Goal: Information Seeking & Learning: Learn about a topic

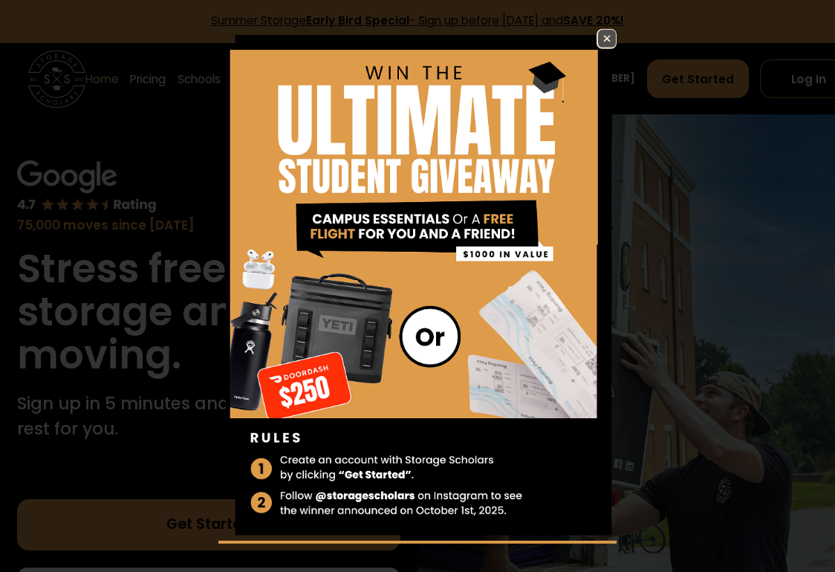
click at [606, 24] on div "Enter Giveaway" at bounding box center [417, 286] width 835 height 572
click at [609, 34] on img at bounding box center [607, 39] width 18 height 18
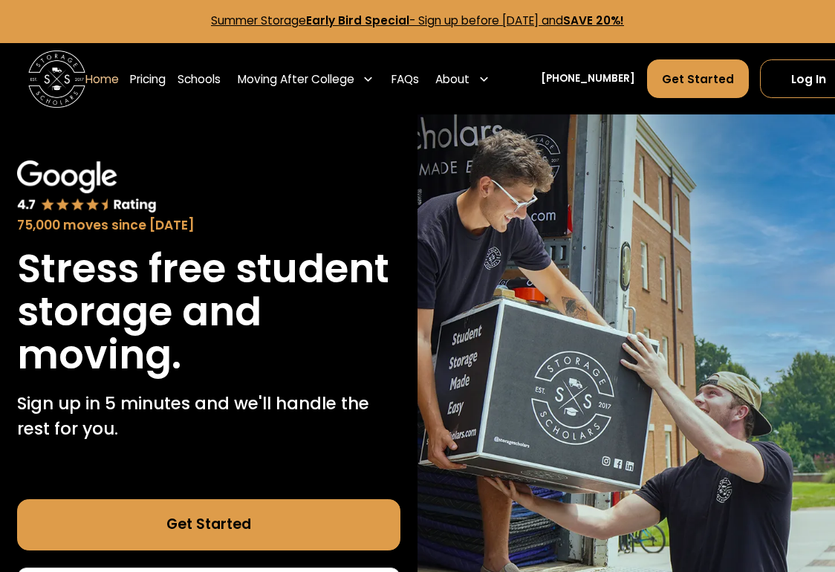
click at [143, 78] on link "Pricing" at bounding box center [148, 79] width 36 height 40
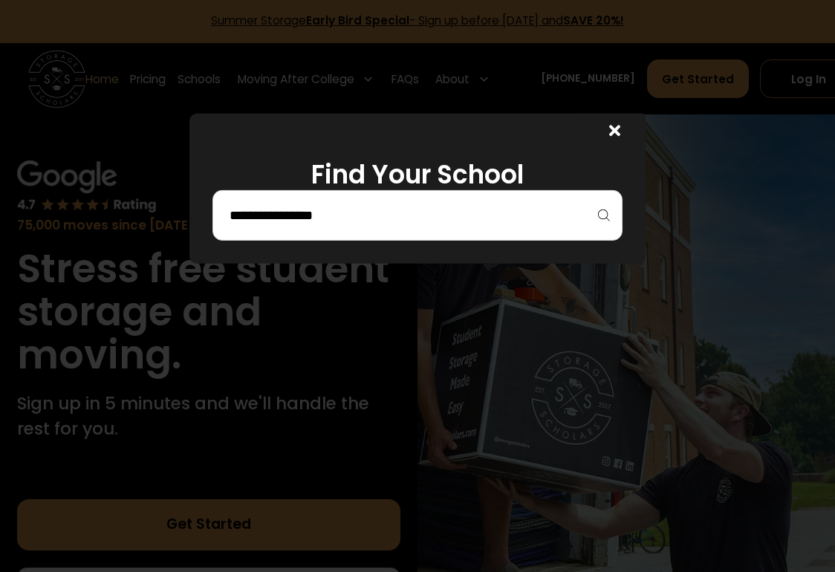
click at [538, 228] on input "search" at bounding box center [417, 215] width 379 height 25
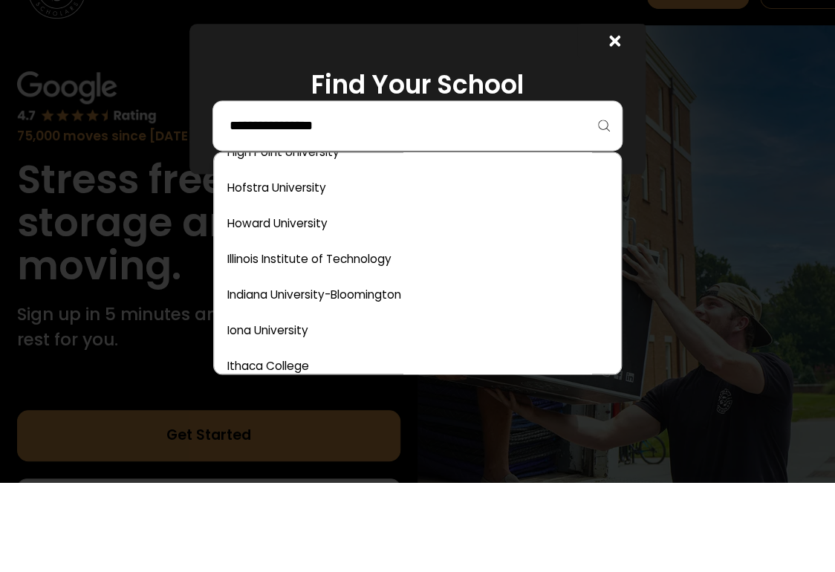
scroll to position [2913, 0]
click at [304, 259] on link at bounding box center [417, 275] width 395 height 33
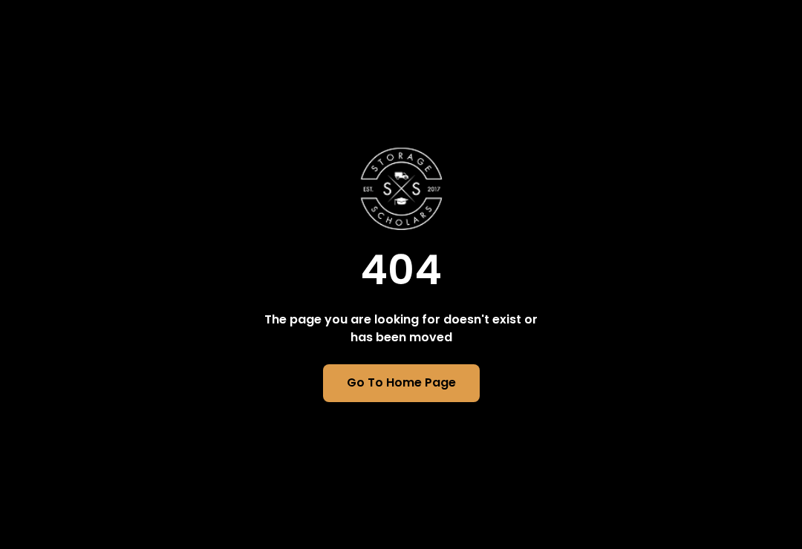
click at [431, 385] on link "Go To Home Page" at bounding box center [401, 384] width 157 height 38
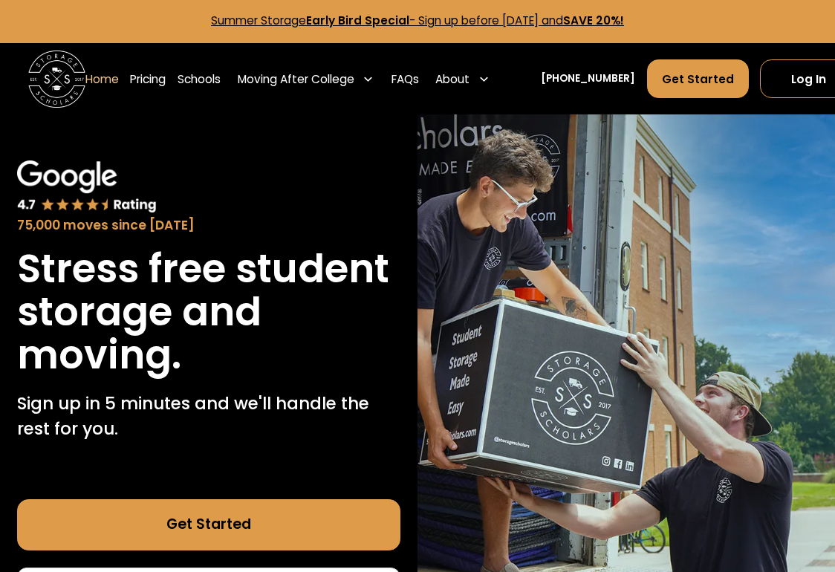
click at [159, 71] on link "Pricing" at bounding box center [148, 79] width 36 height 40
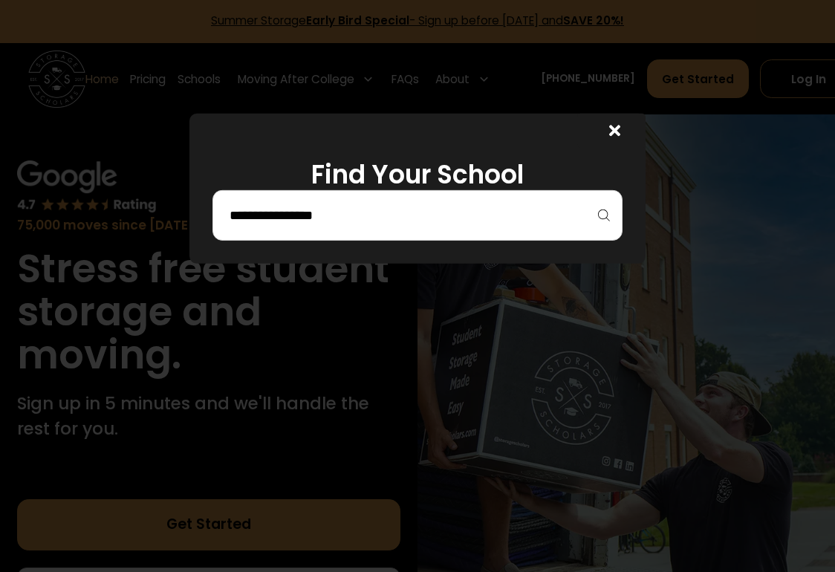
click at [402, 204] on input "search" at bounding box center [417, 215] width 379 height 25
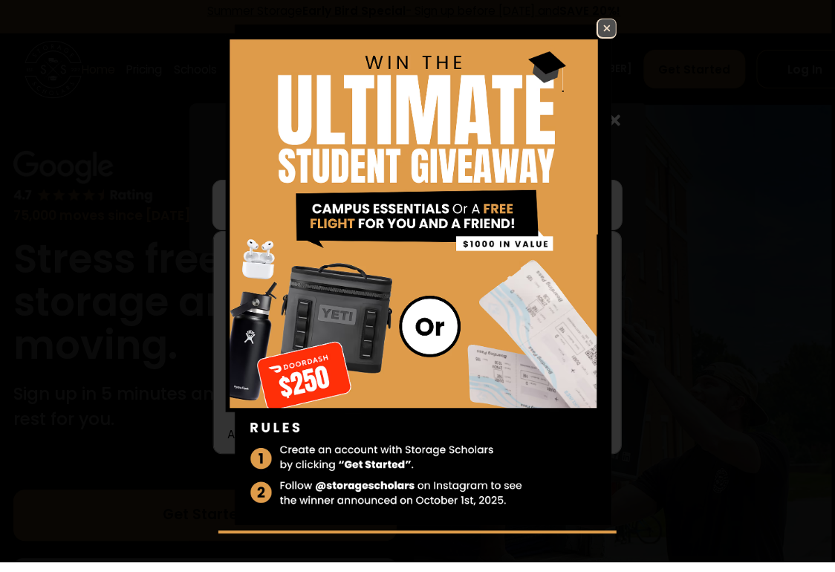
scroll to position [0, 8]
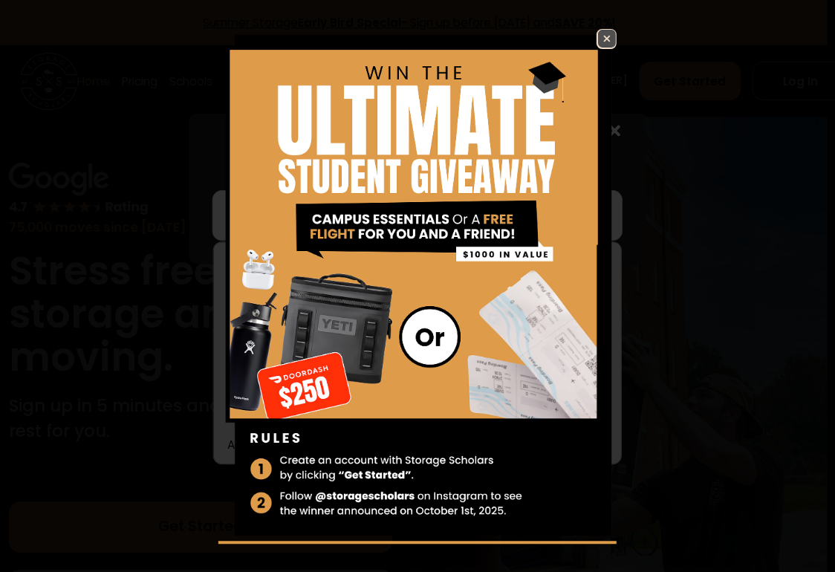
click at [607, 36] on img at bounding box center [607, 39] width 18 height 18
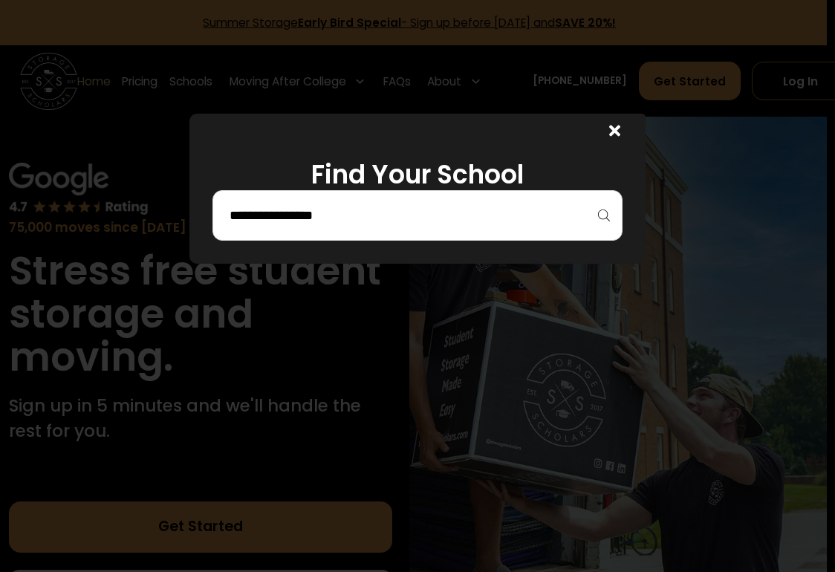
click at [389, 218] on input "search" at bounding box center [417, 215] width 379 height 25
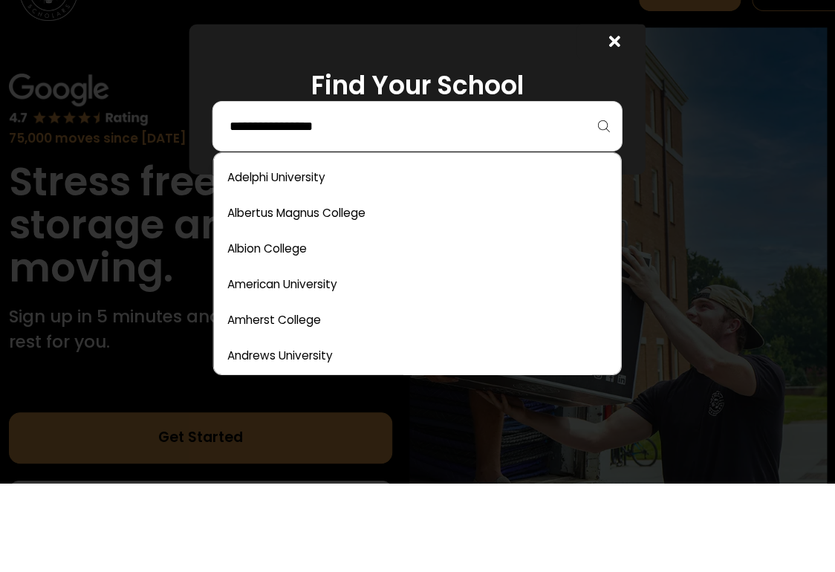
click at [322, 250] on link at bounding box center [417, 266] width 395 height 33
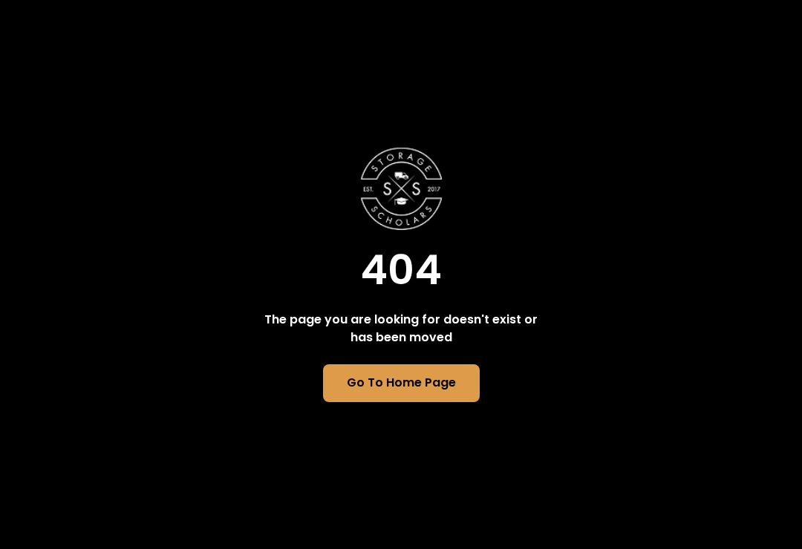
click at [427, 379] on link "Go To Home Page" at bounding box center [401, 384] width 157 height 38
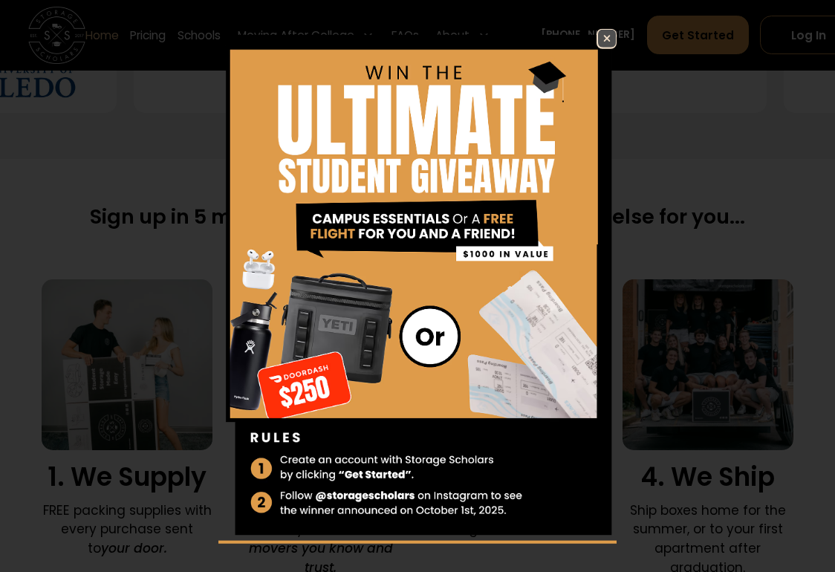
scroll to position [780, 0]
click at [606, 44] on img at bounding box center [607, 39] width 18 height 18
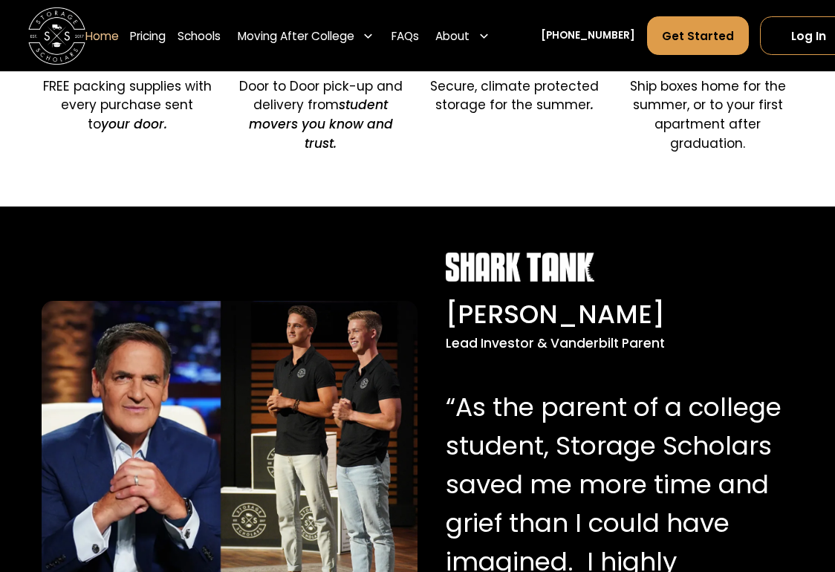
scroll to position [1196, 0]
